Goal: Task Accomplishment & Management: Manage account settings

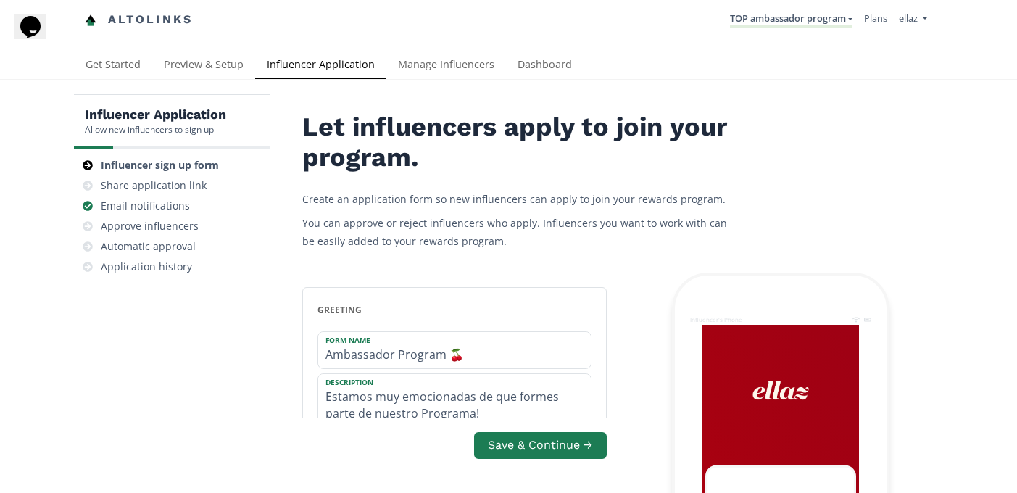
click at [178, 233] on div "Approve influencers" at bounding box center [172, 226] width 184 height 20
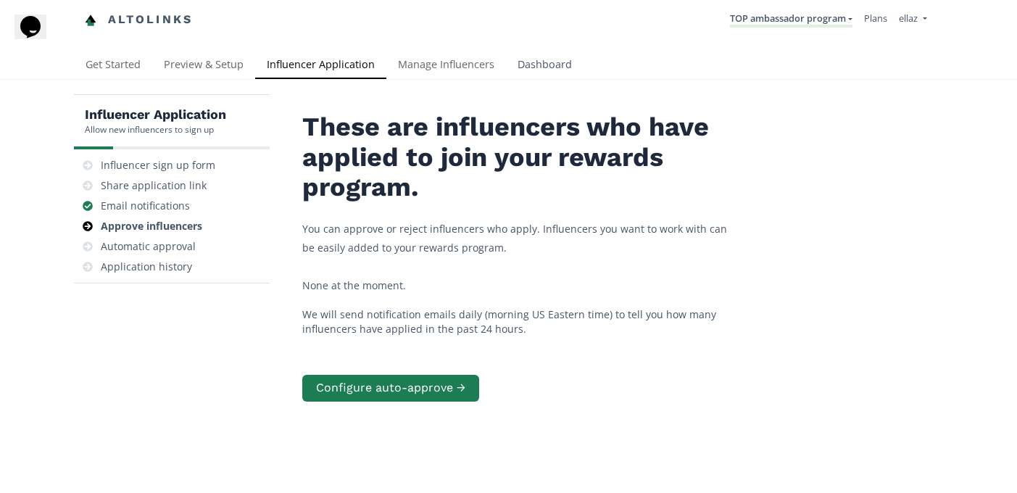
click at [538, 53] on link "Dashboard" at bounding box center [545, 65] width 78 height 29
click at [761, 25] on link "TOP ambassador program" at bounding box center [791, 20] width 122 height 16
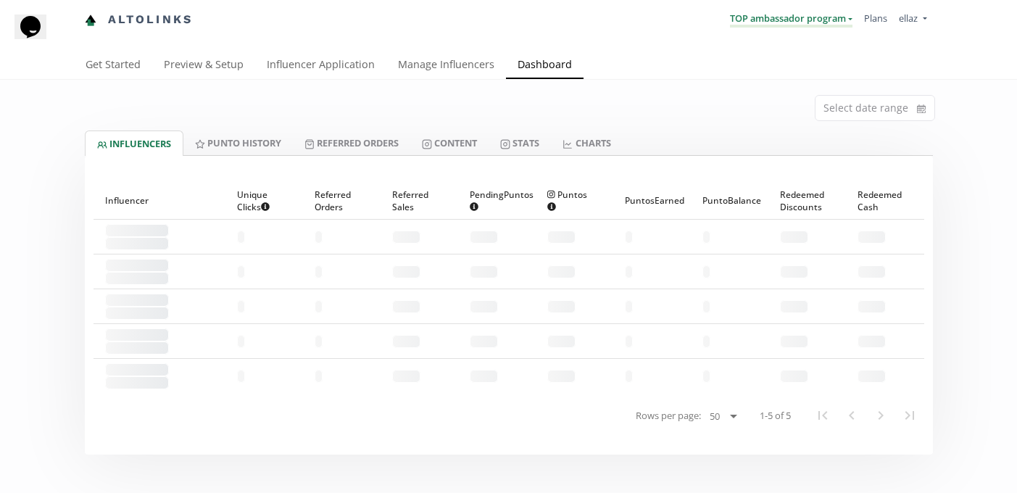
click at [770, 25] on link "TOP ambassador program" at bounding box center [791, 20] width 122 height 16
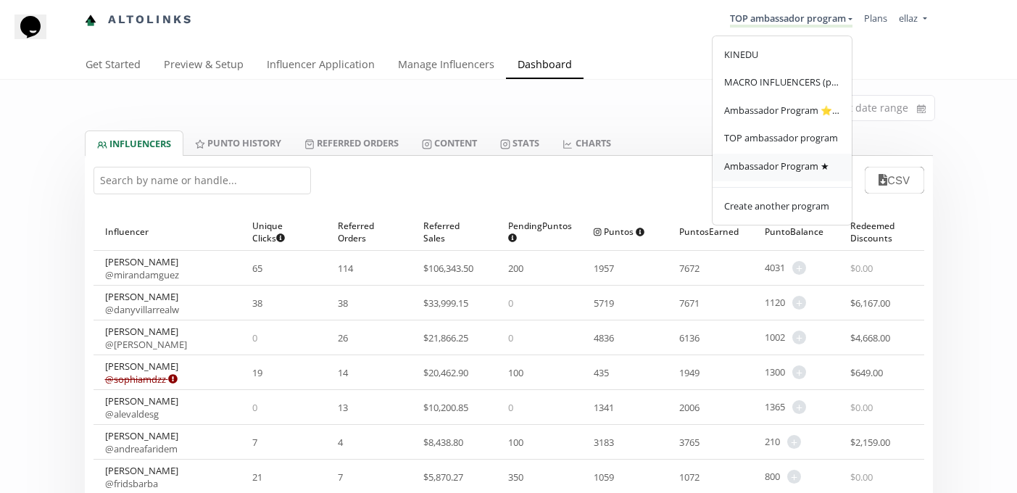
click at [764, 171] on span "Ambassador Program ★" at bounding box center [776, 165] width 105 height 13
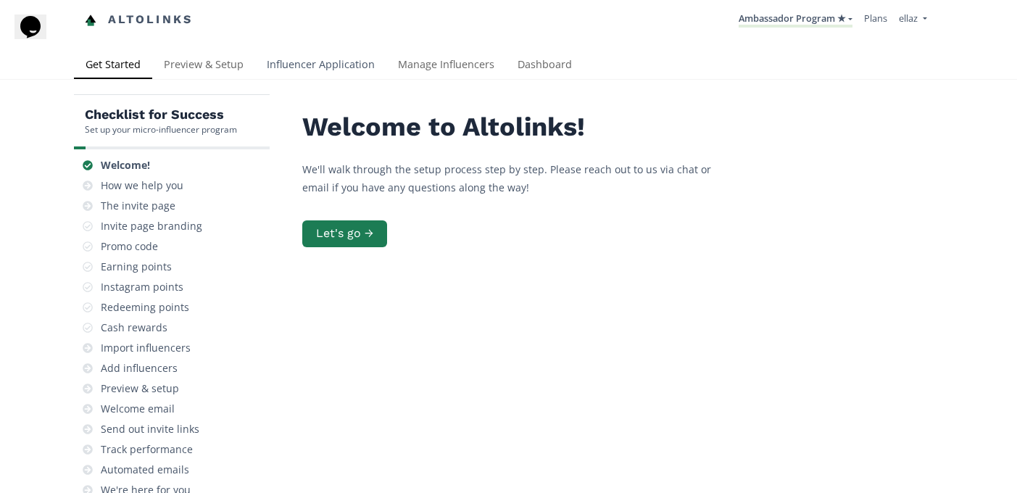
click at [301, 60] on link "Influencer Application" at bounding box center [320, 65] width 131 height 29
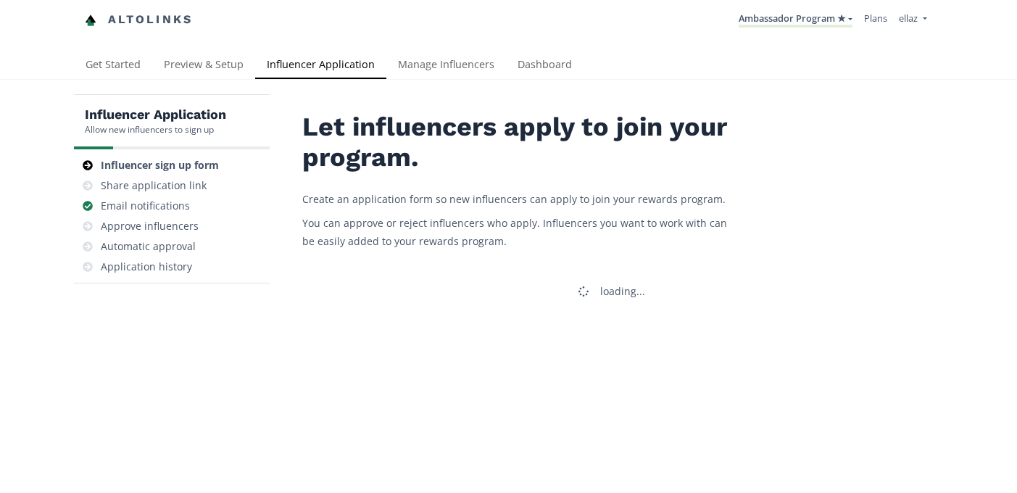
click at [307, 65] on link "Influencer Application" at bounding box center [320, 65] width 131 height 29
click at [160, 233] on div "Approve influencers" at bounding box center [150, 226] width 98 height 14
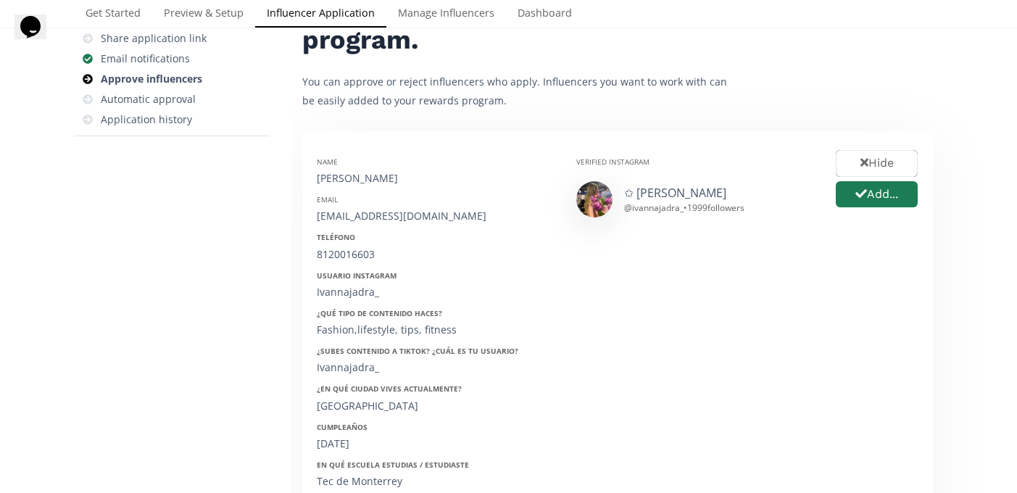
scroll to position [146, 0]
click at [872, 196] on button "Add..." at bounding box center [876, 195] width 86 height 31
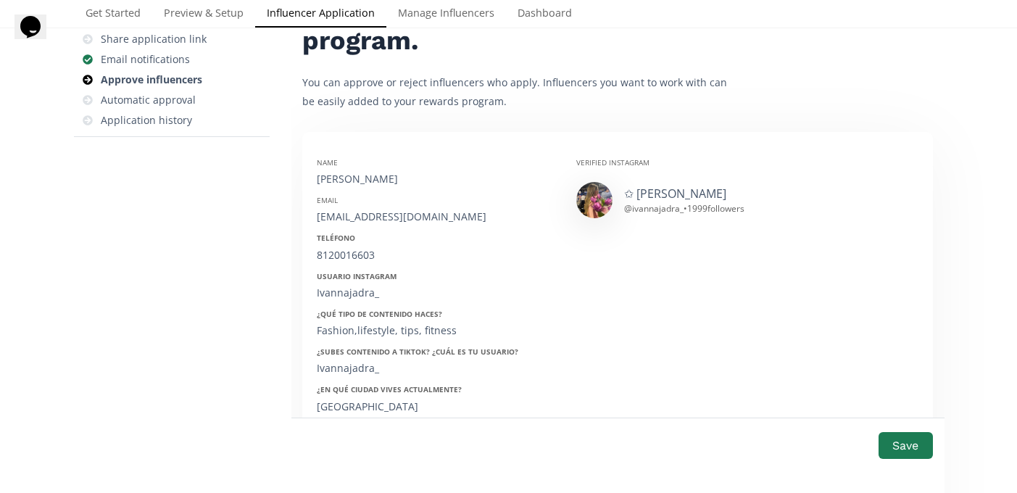
click at [370, 180] on div "Ivanna Jadra Arriaga" at bounding box center [436, 179] width 238 height 14
copy div "Ivanna Jadra Arriaga"
click at [379, 219] on div "ivannajadra2@gmail.com" at bounding box center [436, 216] width 238 height 14
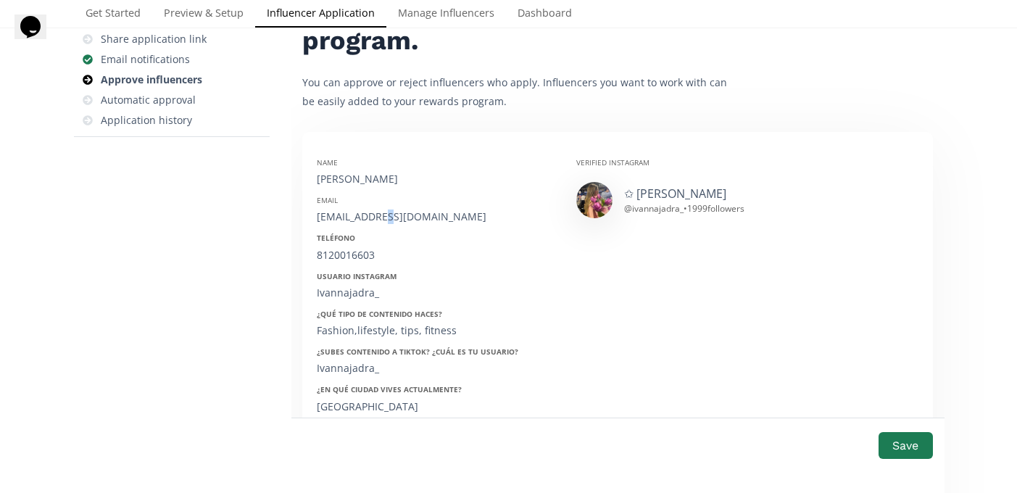
click at [379, 219] on div "ivannajadra2@gmail.com" at bounding box center [436, 216] width 238 height 14
copy div "ivannajadra2@gmail.com"
click at [346, 259] on div "8120016603" at bounding box center [436, 255] width 238 height 14
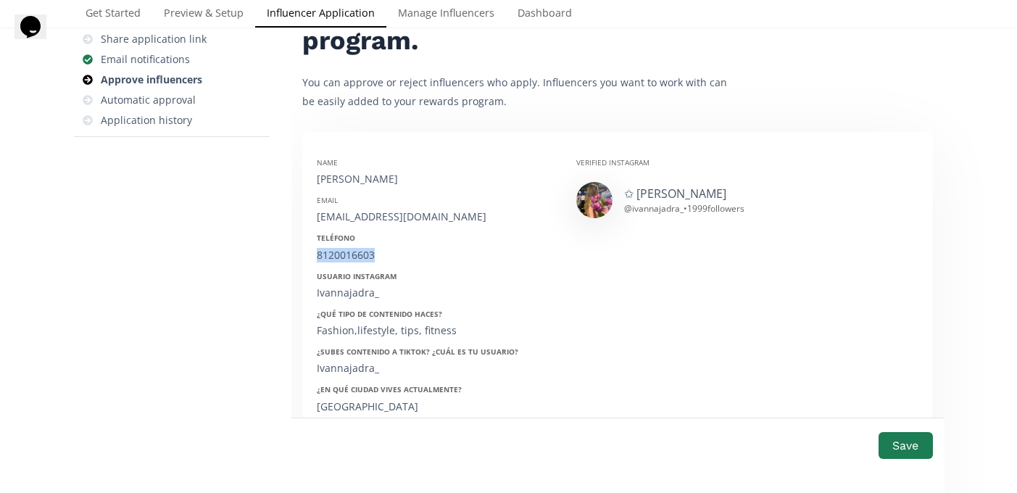
copy div "8120016603"
click at [336, 293] on div "Ivannajadra_" at bounding box center [436, 293] width 238 height 14
copy div "Ivannajadra_"
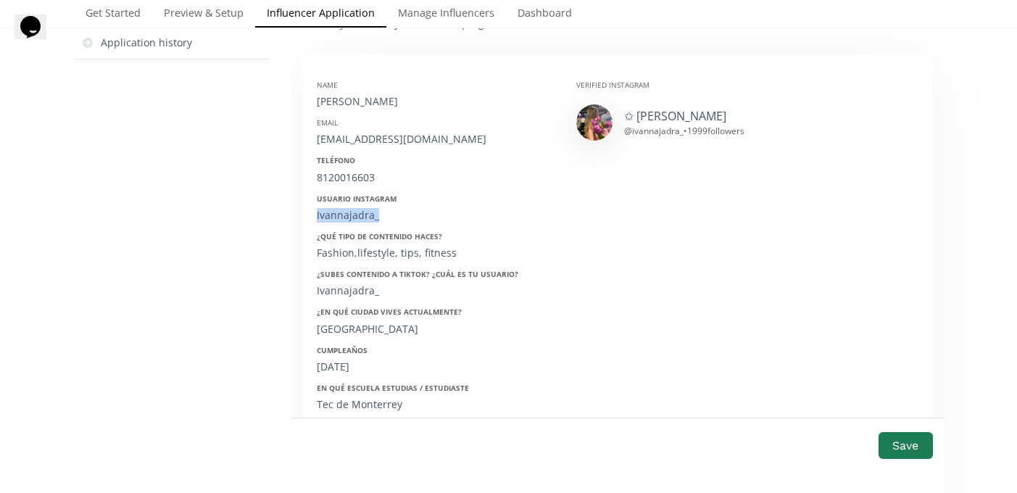
scroll to position [241, 0]
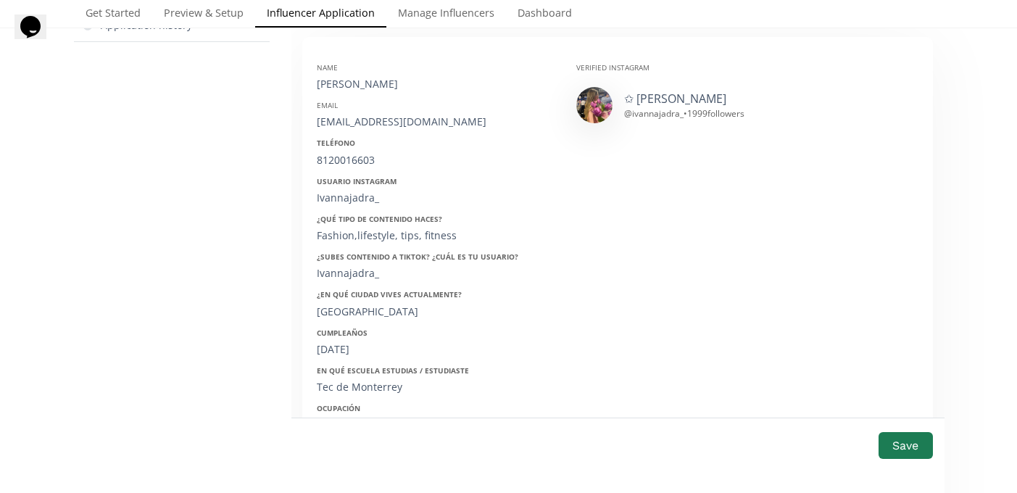
click at [353, 344] on div "02/08/2002" at bounding box center [436, 349] width 238 height 14
copy div "02/08/2002"
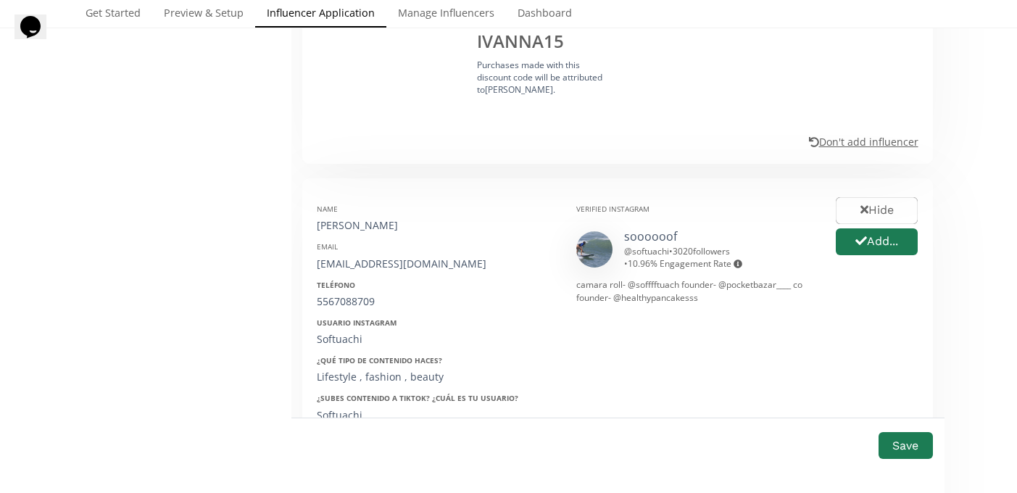
scroll to position [954, 0]
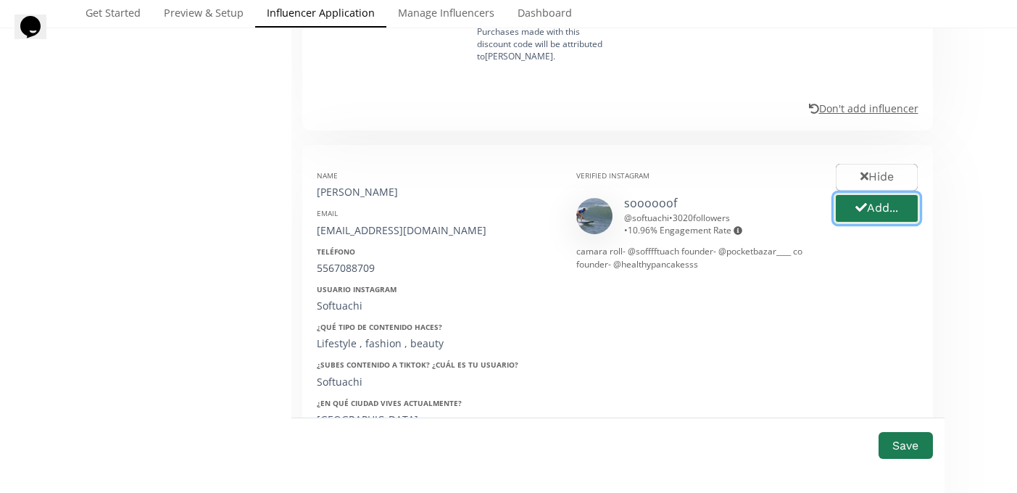
click at [880, 193] on button "Add..." at bounding box center [876, 208] width 86 height 31
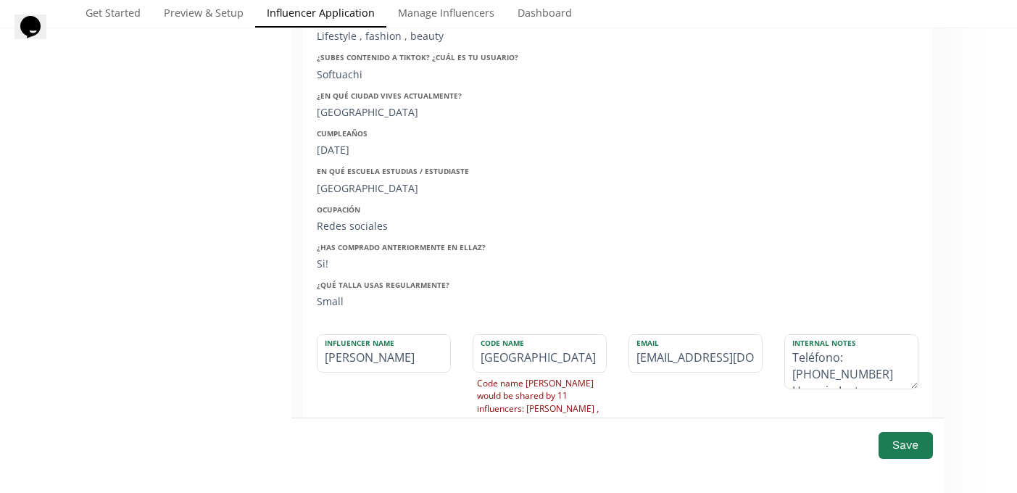
scroll to position [1275, 0]
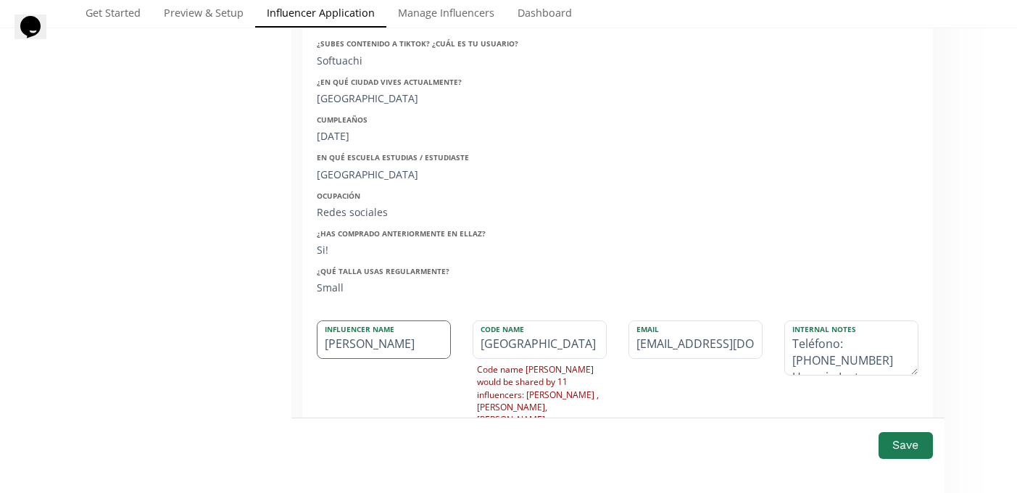
click at [358, 321] on input "Sofia tuachi" at bounding box center [383, 339] width 133 height 37
click at [358, 321] on input "[PERSON_NAME]" at bounding box center [383, 339] width 133 height 37
type input "[PERSON_NAME]"
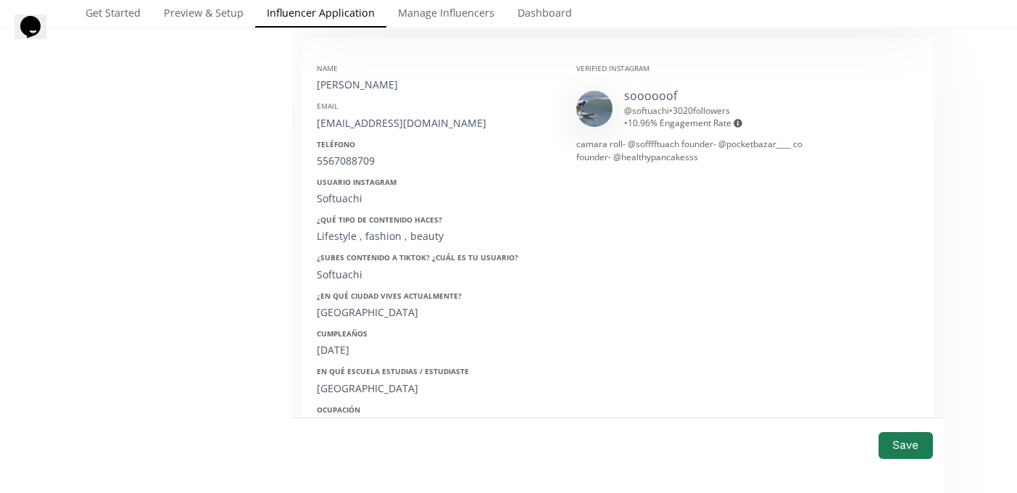
scroll to position [1061, 0]
click at [370, 117] on div "[EMAIL_ADDRESS][DOMAIN_NAME]" at bounding box center [436, 124] width 238 height 14
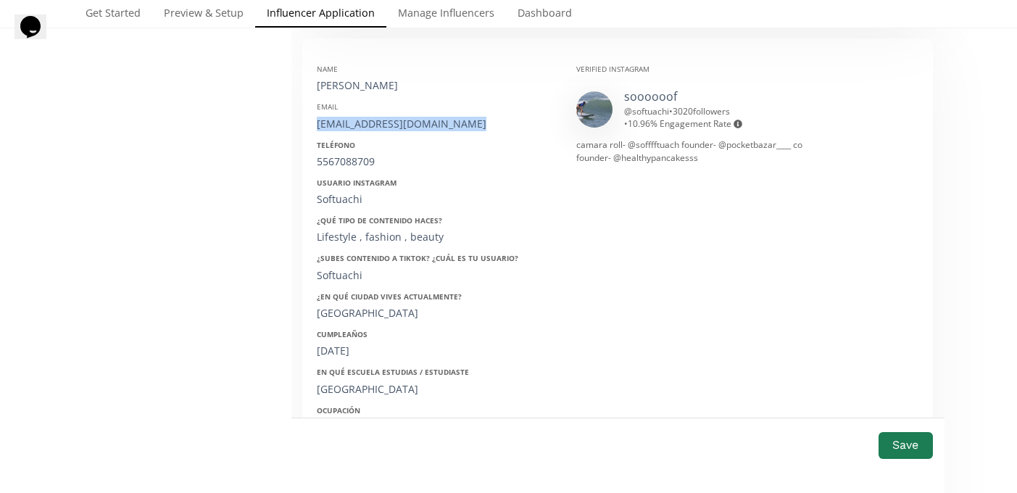
copy div "[EMAIL_ADDRESS][DOMAIN_NAME]"
click at [352, 154] on div "5567088709" at bounding box center [436, 161] width 238 height 14
copy div "5567088709"
click at [341, 268] on div "Softuachi" at bounding box center [436, 275] width 238 height 14
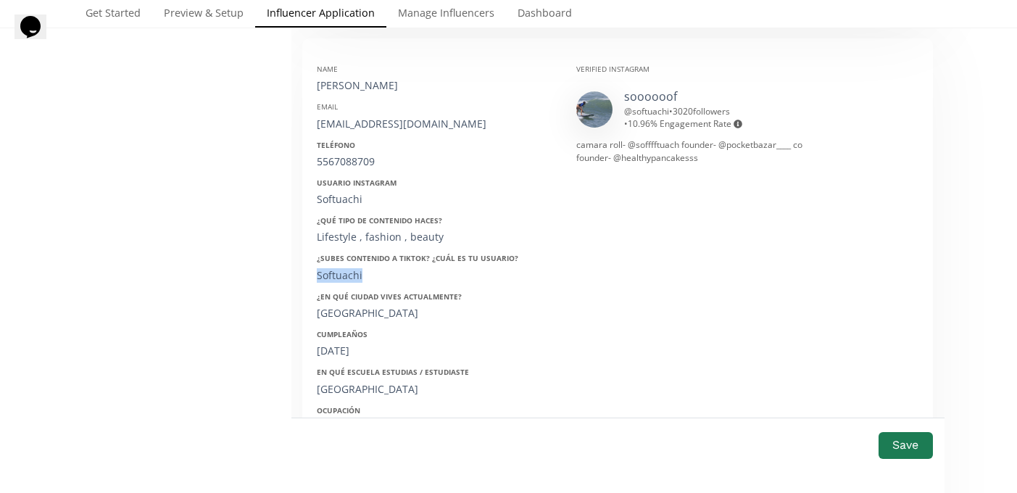
click at [341, 268] on div "Softuachi" at bounding box center [436, 275] width 238 height 14
copy div "Softuachi"
click at [346, 343] on div "07/12/2001" at bounding box center [436, 350] width 238 height 14
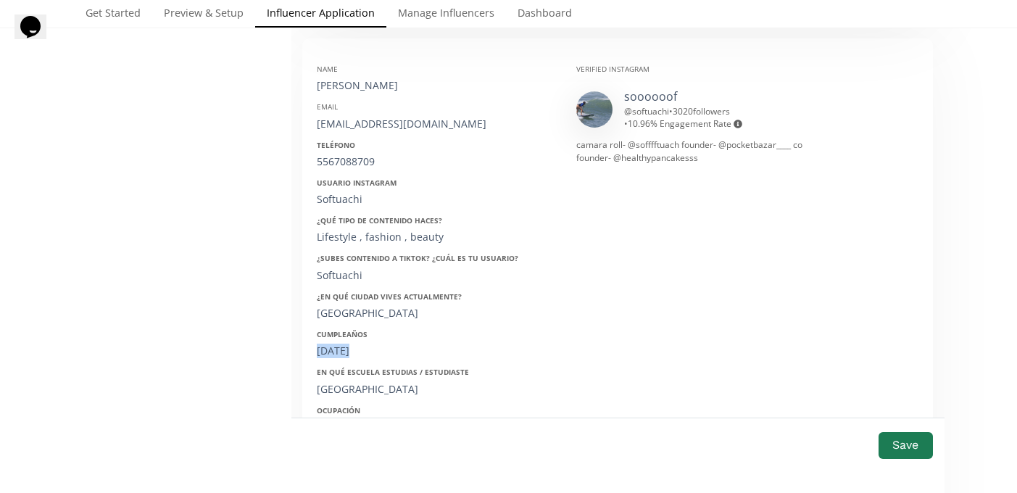
copy div "07/12/2001"
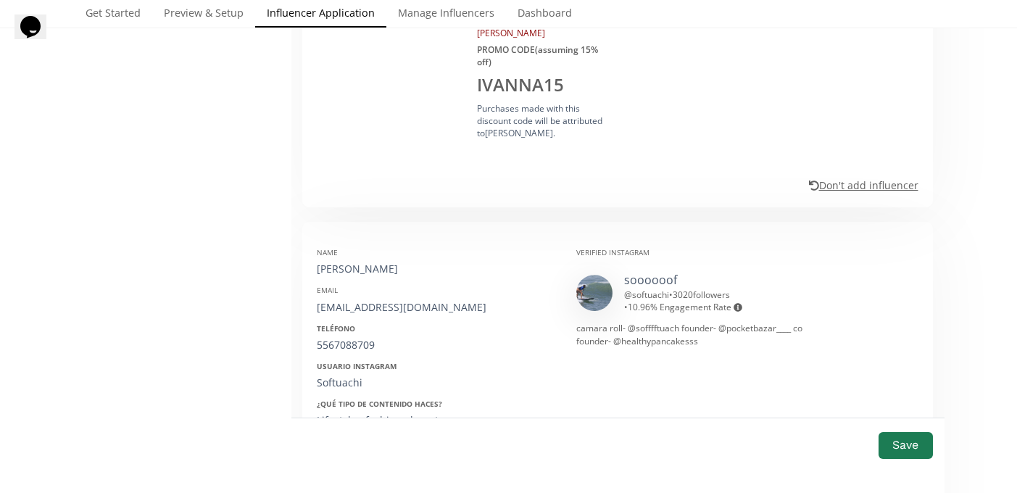
scroll to position [741, 0]
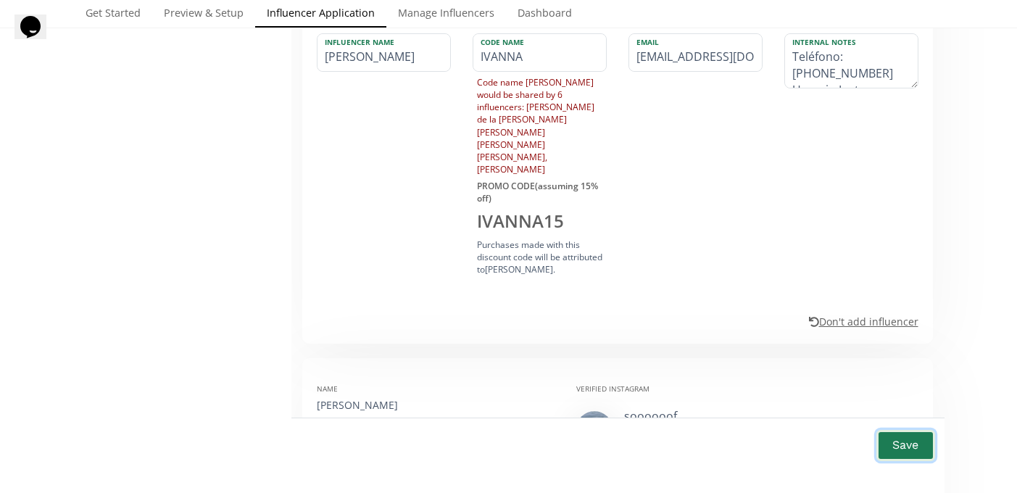
click at [906, 447] on button "Save" at bounding box center [905, 445] width 58 height 31
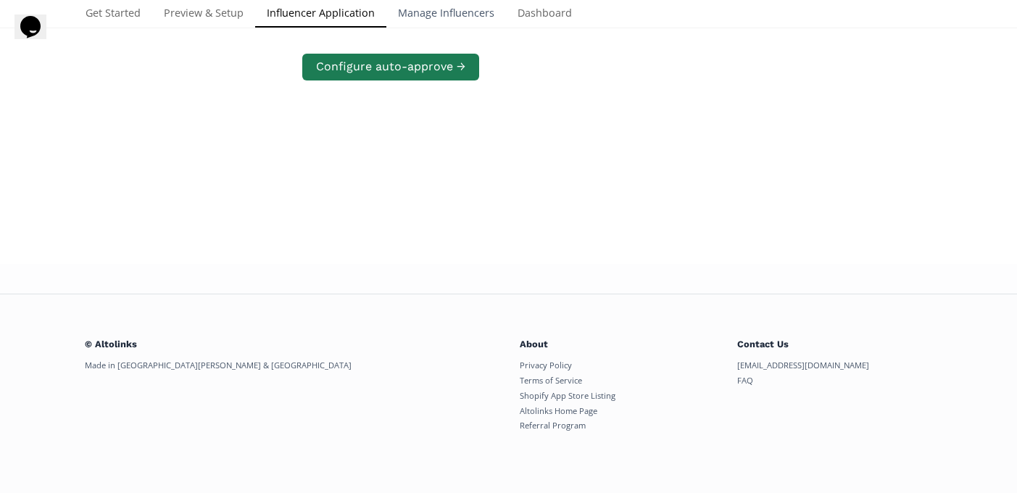
scroll to position [291, 0]
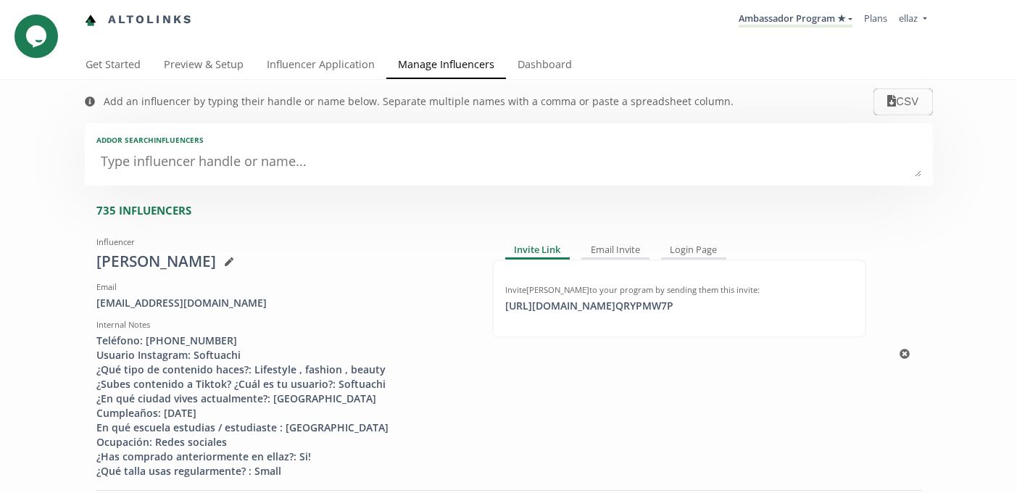
click at [173, 295] on div "Email softuach@gmail.com" at bounding box center [283, 295] width 374 height 29
copy div "[EMAIL_ADDRESS][DOMAIN_NAME]"
click at [114, 266] on div "[PERSON_NAME]" at bounding box center [283, 262] width 374 height 22
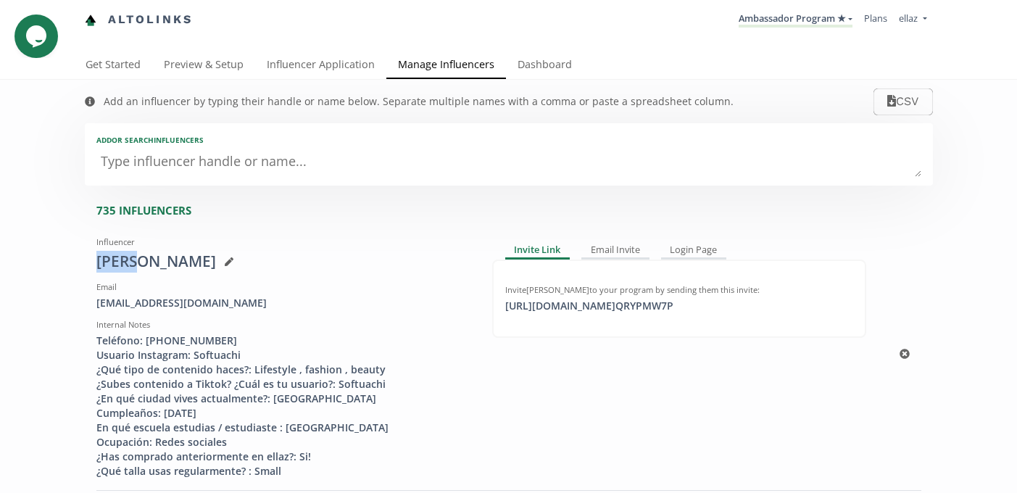
click at [114, 266] on div "[PERSON_NAME]" at bounding box center [283, 262] width 374 height 22
copy div "[PERSON_NAME]"
click at [320, 163] on textarea at bounding box center [508, 162] width 825 height 29
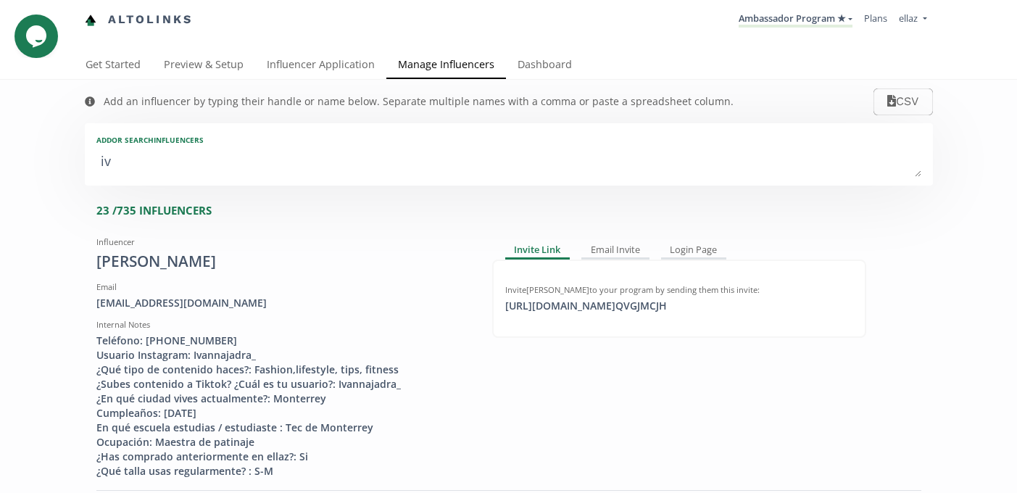
type textarea "iva"
type input "iva"
type input "IVA"
type textarea "ivan"
type input "ivan"
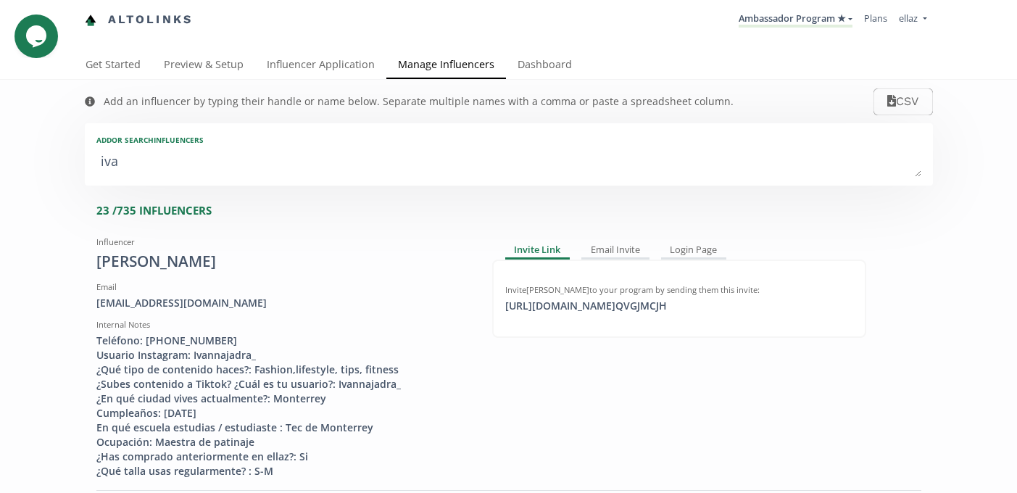
type input "IVAN"
type textarea "ivann"
type input "ivann"
type input "IVANN"
type textarea "ivanna"
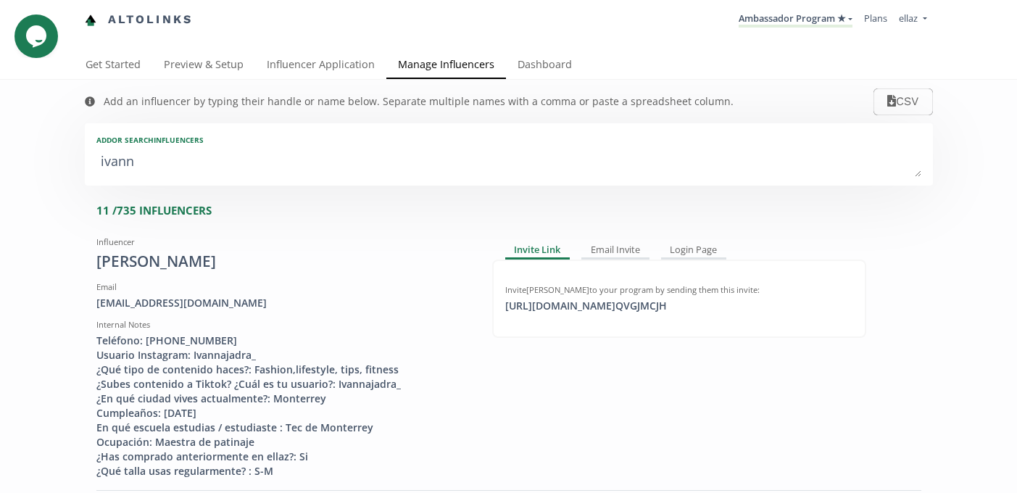
type input "ivanna"
type input "IVANNA"
type textarea "ivanna j"
type input "ivanna j"
type textarea "ivanna ja"
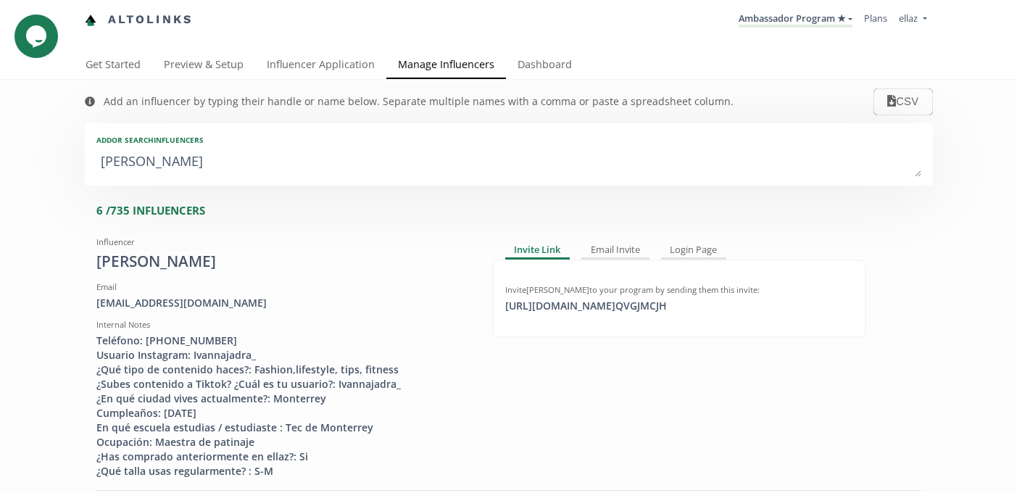
type input "ivanna ja"
type textarea "ivanna jad"
type input "ivanna jad"
type textarea "ivanna jadr"
type input "ivanna jadr"
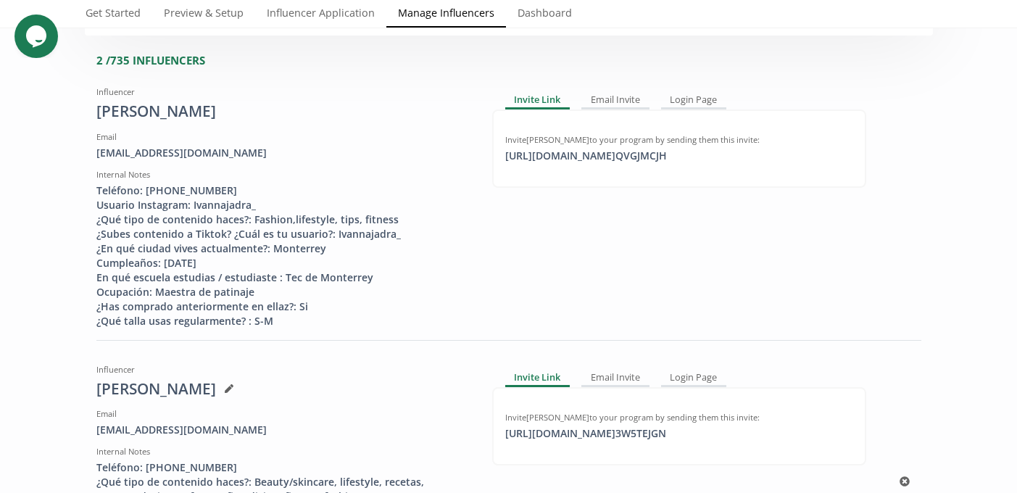
scroll to position [74, 0]
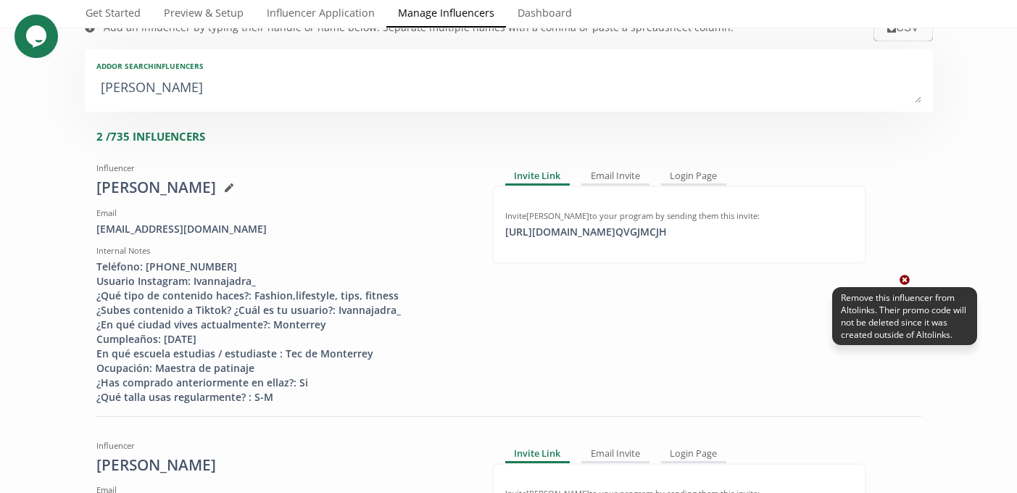
type textarea "ivanna jadr"
click at [901, 282] on icon at bounding box center [904, 280] width 10 height 10
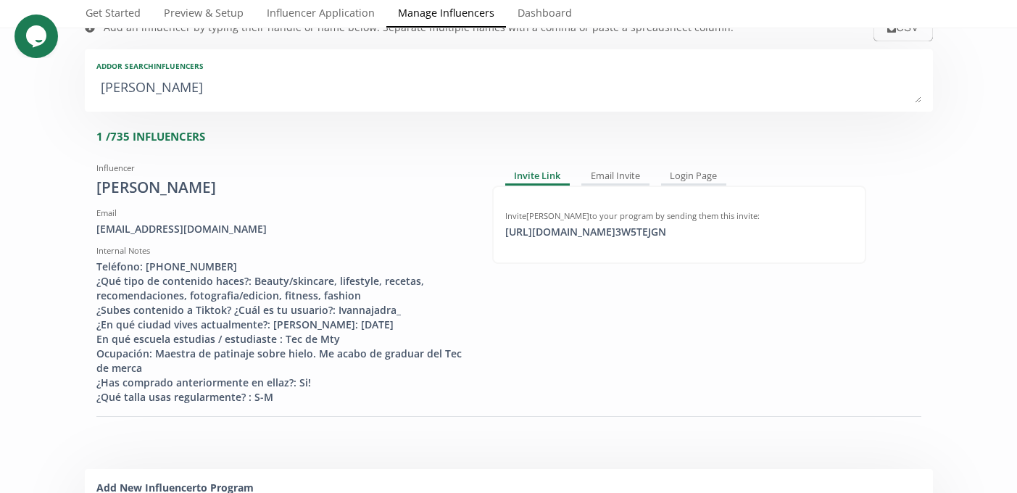
scroll to position [0, 0]
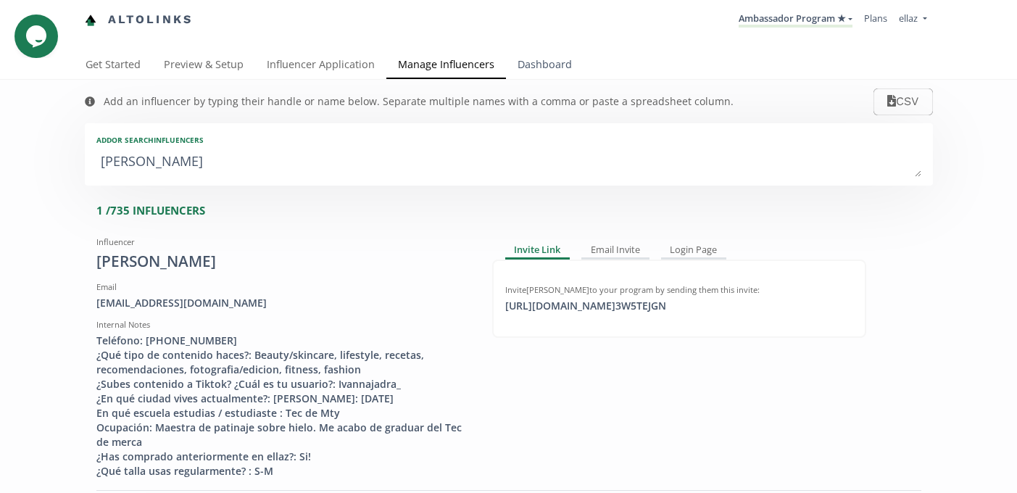
click at [550, 66] on link "Dashboard" at bounding box center [545, 65] width 78 height 29
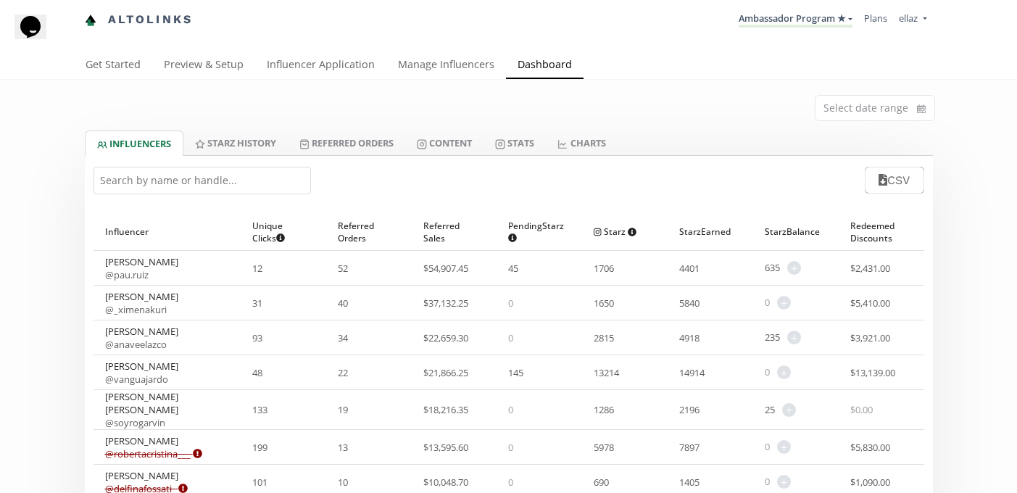
click at [236, 178] on input "text" at bounding box center [201, 181] width 217 height 28
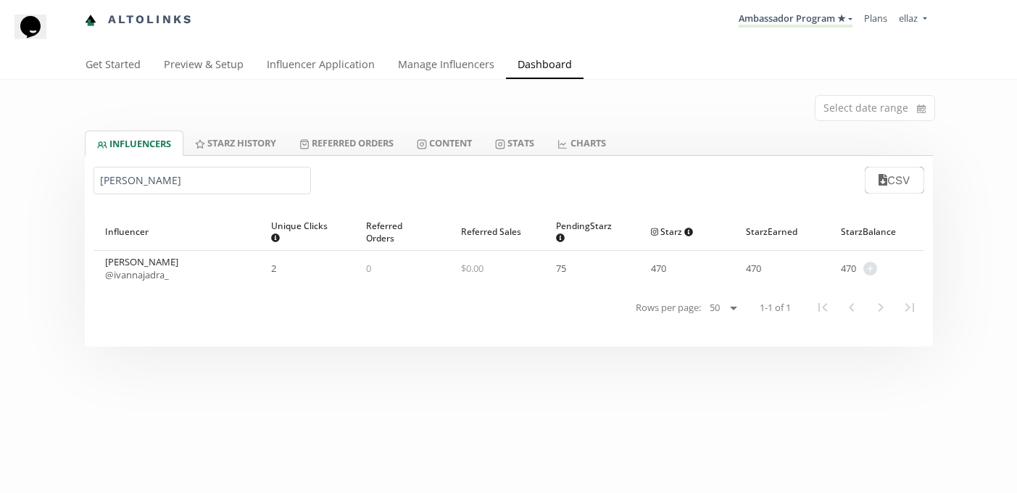
click at [112, 185] on input "ivanna j" at bounding box center [201, 181] width 217 height 28
click at [146, 178] on input "ana sofia v" at bounding box center [201, 181] width 217 height 28
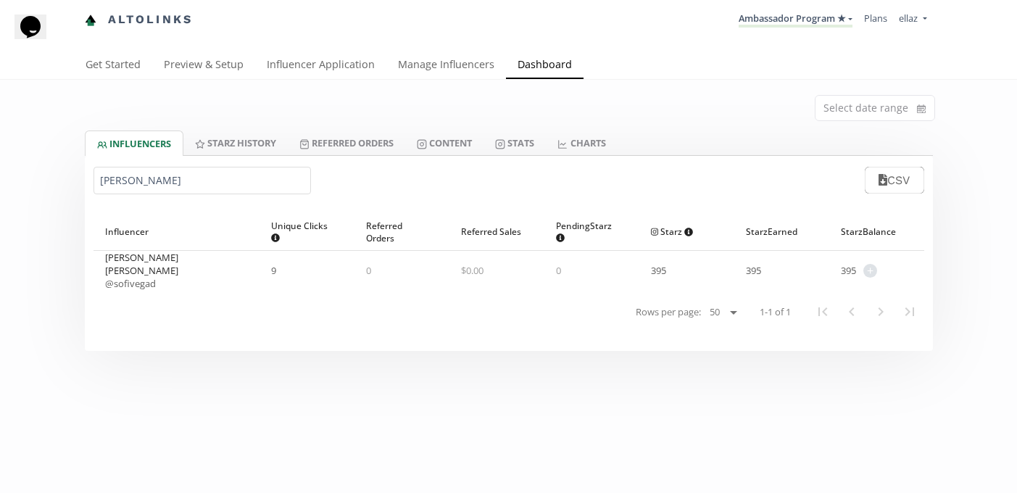
click at [146, 178] on input "ana sofia v" at bounding box center [201, 181] width 217 height 28
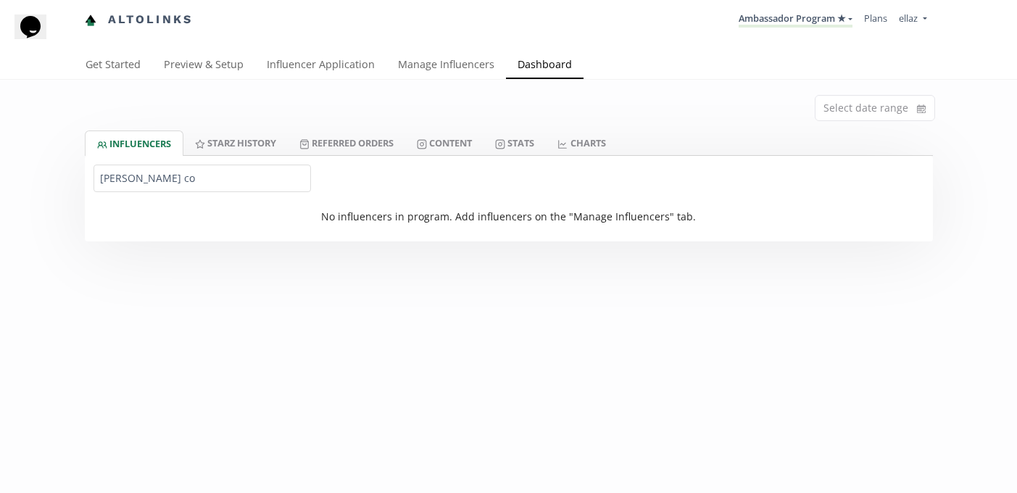
click at [136, 188] on input "renata co" at bounding box center [201, 178] width 217 height 28
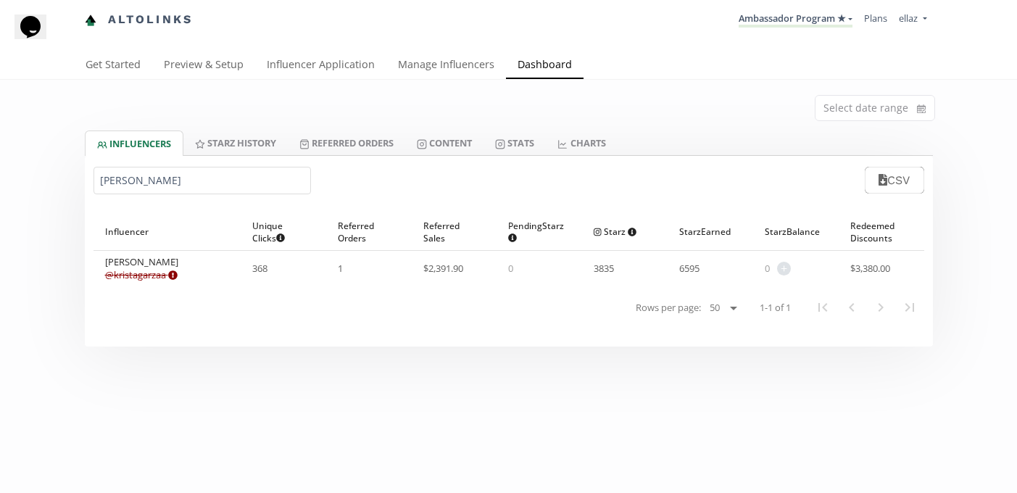
type input "[PERSON_NAME]"
click at [420, 67] on link "Manage Influencers" at bounding box center [446, 65] width 120 height 29
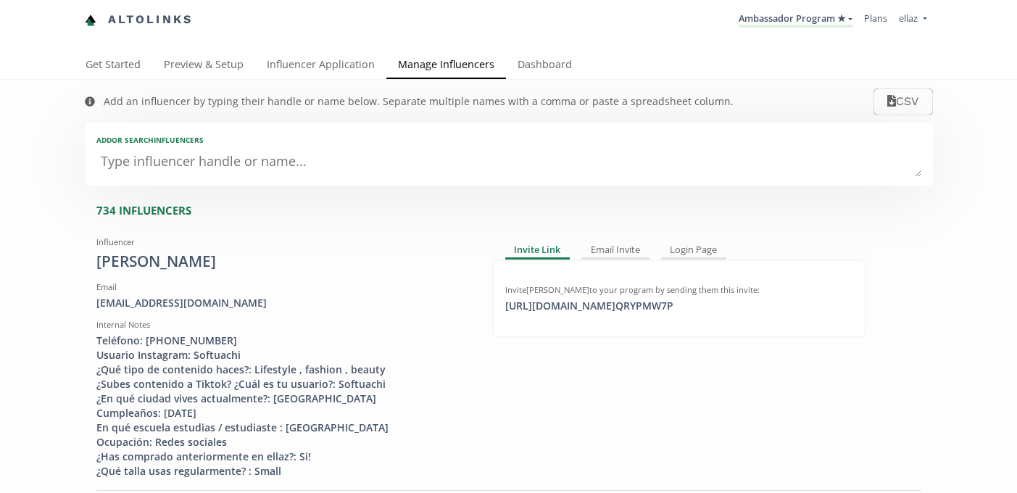
click at [248, 168] on textarea at bounding box center [508, 162] width 825 height 29
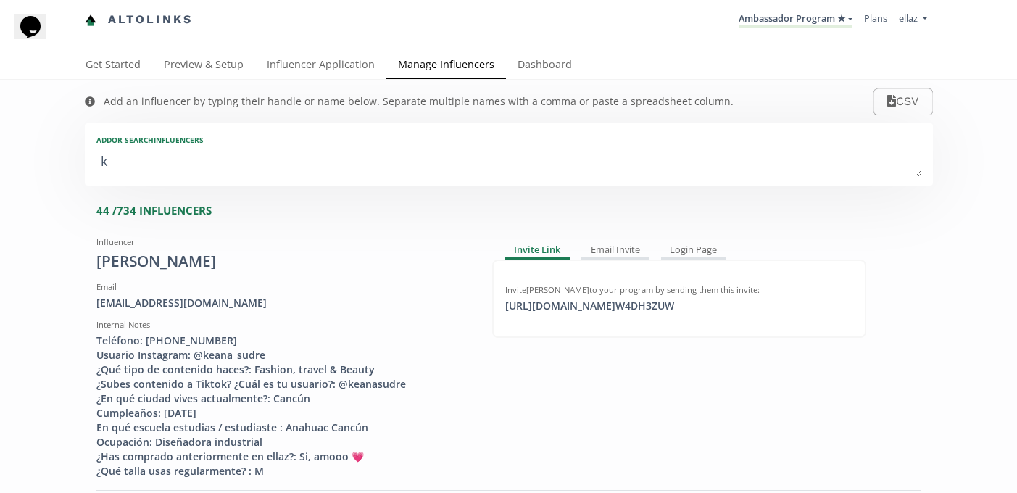
type textarea "kr"
type input "kr"
type input "KR"
type textarea "kri"
type input "kri"
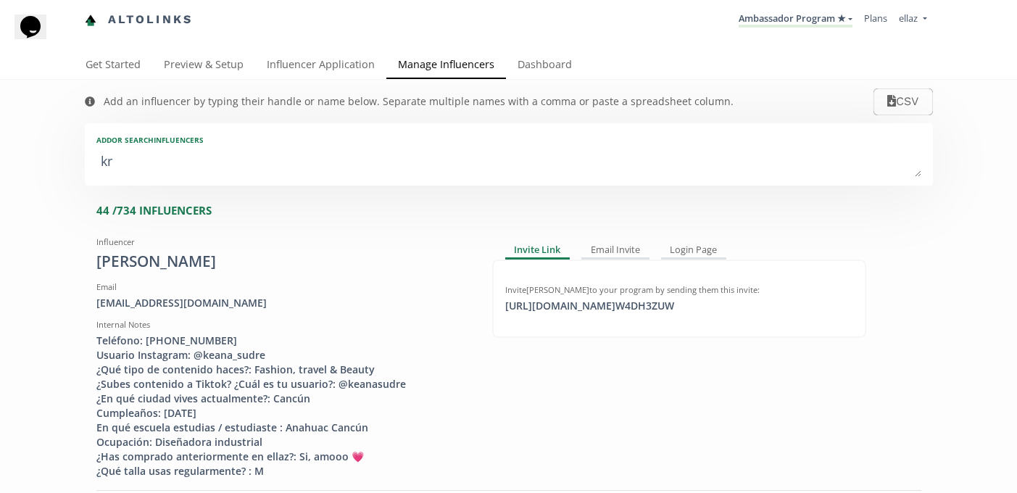
type input "KRI"
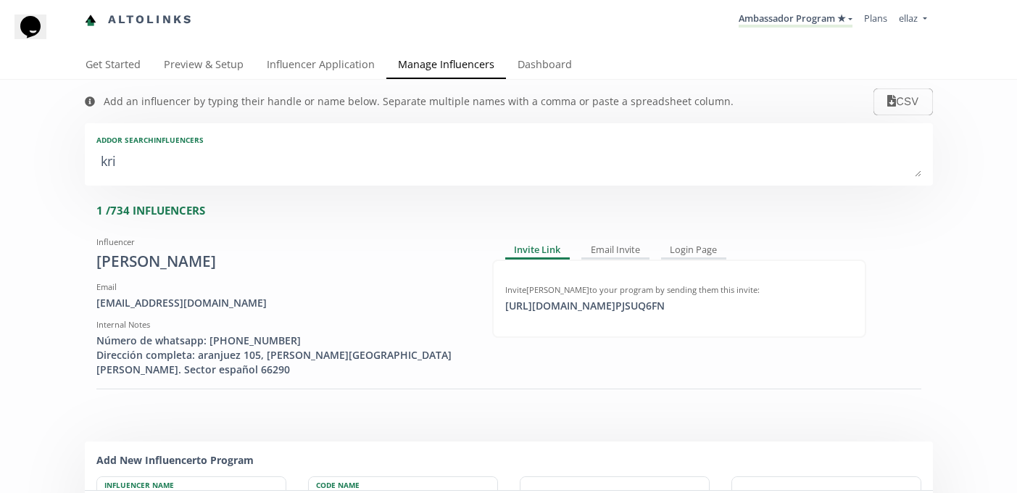
type textarea "[PERSON_NAME]"
type input "[PERSON_NAME]"
type textarea "[PERSON_NAME]"
type input "[PERSON_NAME]"
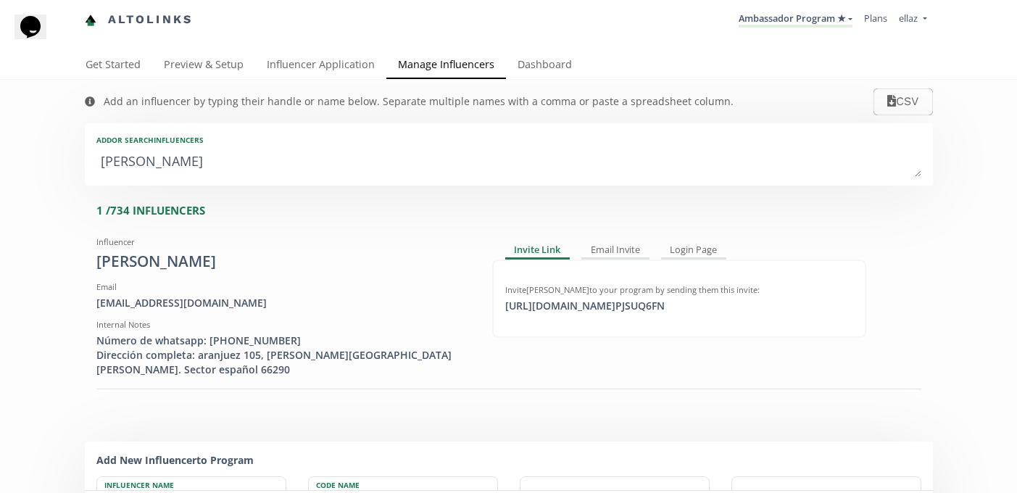
type input "[PERSON_NAME]"
type textarea "[PERSON_NAME]"
type input "[PERSON_NAME]"
click at [654, 300] on div "[URL][DOMAIN_NAME] PJSUQ6FN click to copy" at bounding box center [584, 306] width 177 height 14
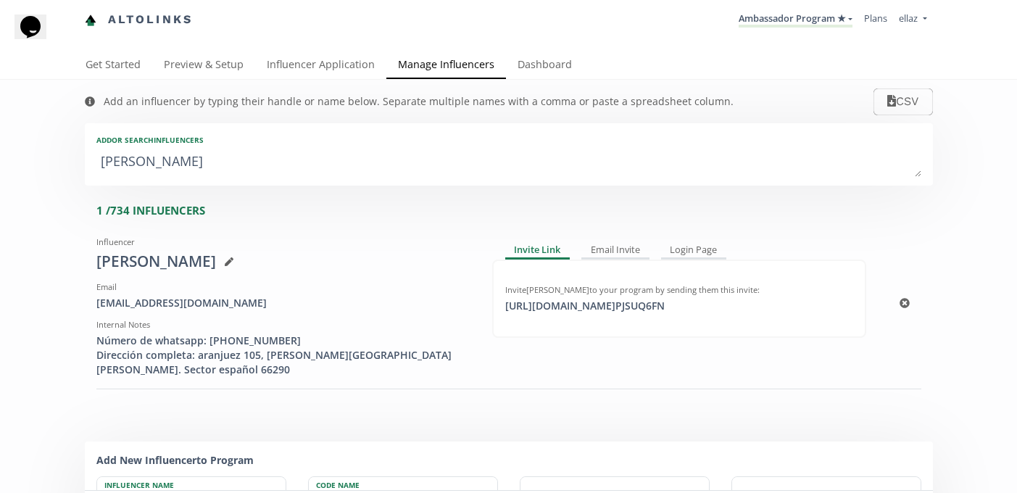
copy div "[URL][DOMAIN_NAME]"
click at [155, 162] on textarea "[PERSON_NAME]" at bounding box center [508, 162] width 825 height 29
type textarea "l"
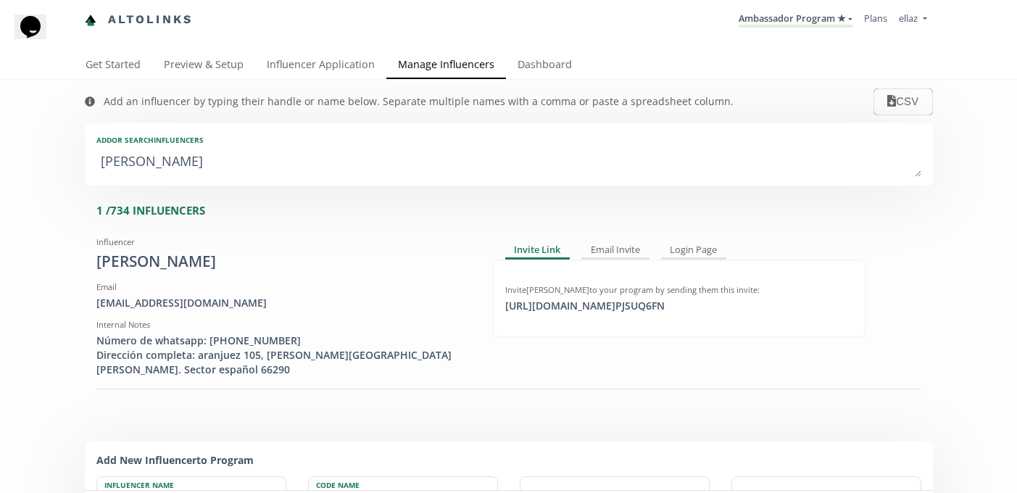
type input "l"
type input "L"
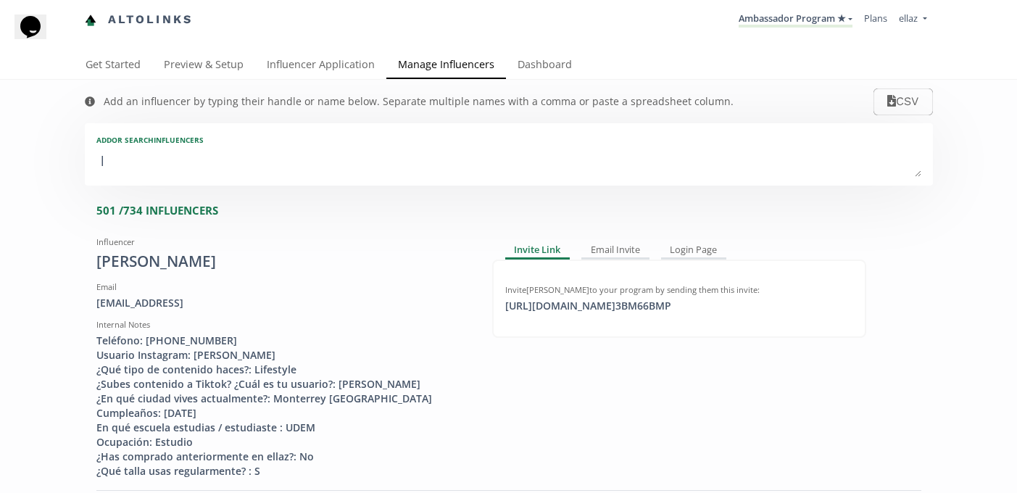
type textarea "le"
type input "le"
type input "LE"
type textarea "[PERSON_NAME]"
type input "[PERSON_NAME]"
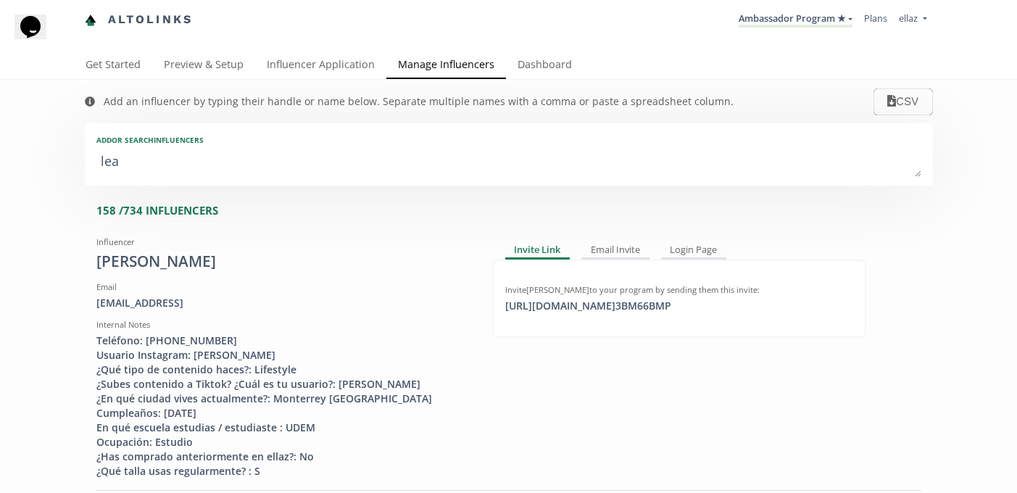
type input "[PERSON_NAME]"
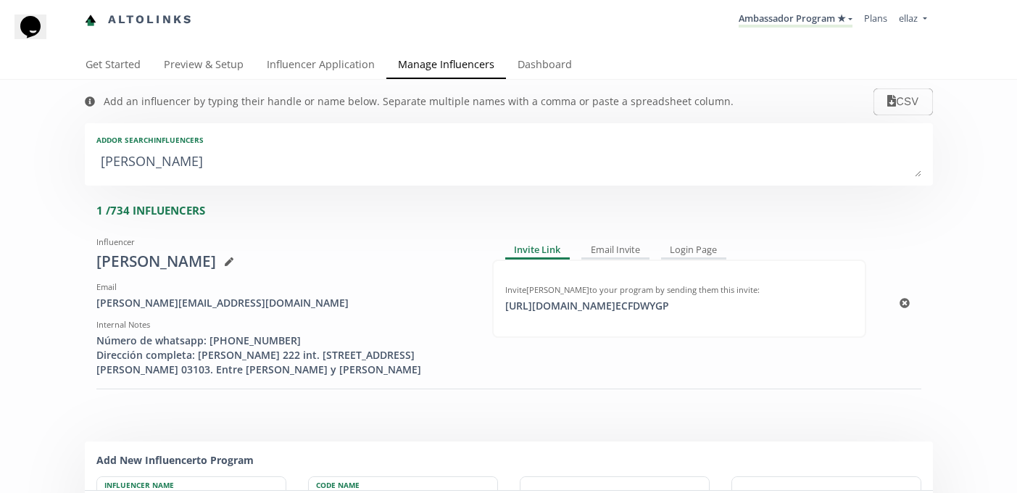
type textarea "[PERSON_NAME]"
click at [598, 309] on div "[URL][DOMAIN_NAME] ECFDWYGP click to copy" at bounding box center [586, 306] width 181 height 14
copy div "[URL]"
click at [566, 149] on textarea "[PERSON_NAME]" at bounding box center [508, 162] width 825 height 29
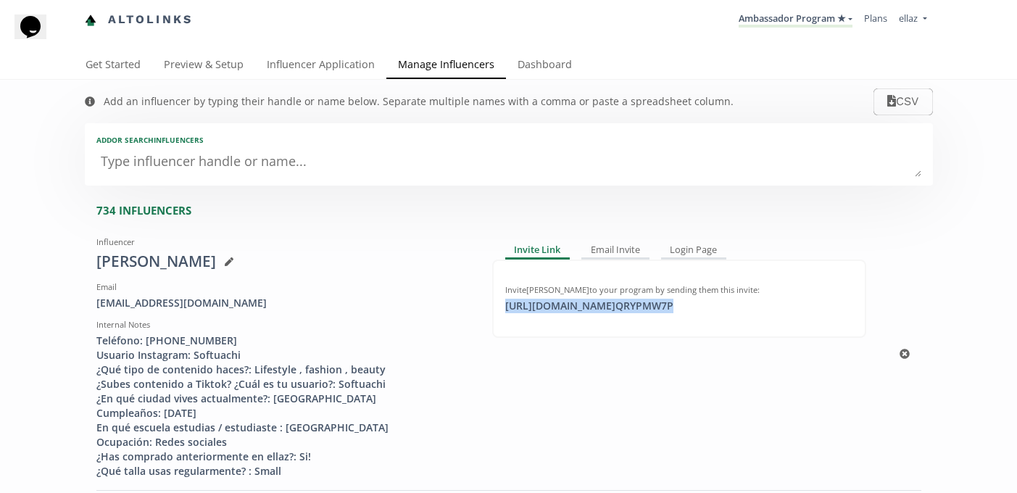
click at [657, 304] on div "[URL][DOMAIN_NAME] QRYPMW7P click to copy" at bounding box center [589, 306] width 186 height 14
copy div "[URL][DOMAIN_NAME] QRYPMW7P"
